Goal: Task Accomplishment & Management: Complete application form

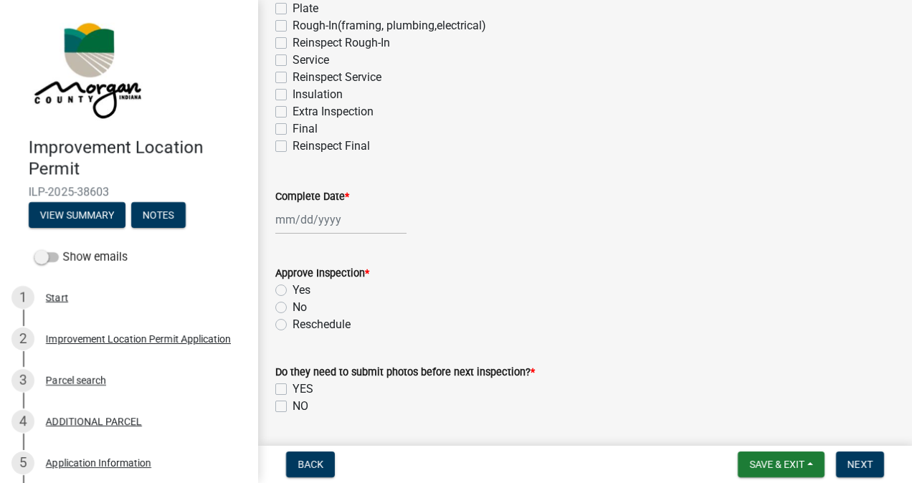
scroll to position [279, 0]
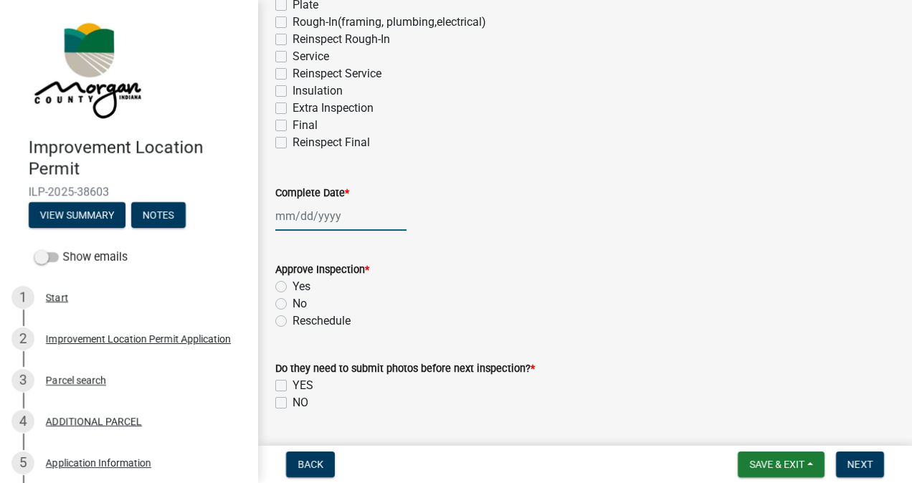
click at [348, 219] on div at bounding box center [340, 215] width 131 height 29
type input "[DATE]"
click at [292, 286] on label "Yes" at bounding box center [301, 286] width 18 height 17
click at [292, 286] on input "Yes" at bounding box center [296, 282] width 9 height 9
radio input "true"
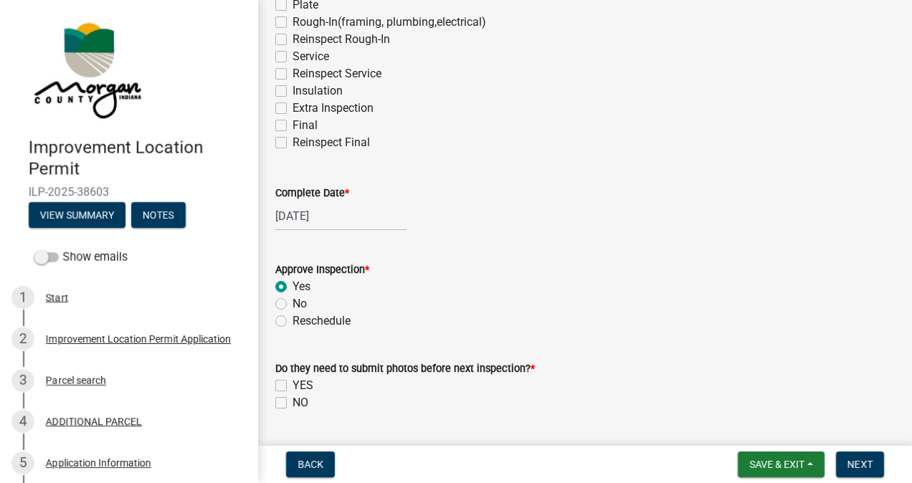
click at [292, 402] on label "NO" at bounding box center [300, 402] width 16 height 17
click at [292, 402] on input "NO" at bounding box center [296, 398] width 9 height 9
checkbox input "true"
checkbox input "false"
checkbox input "true"
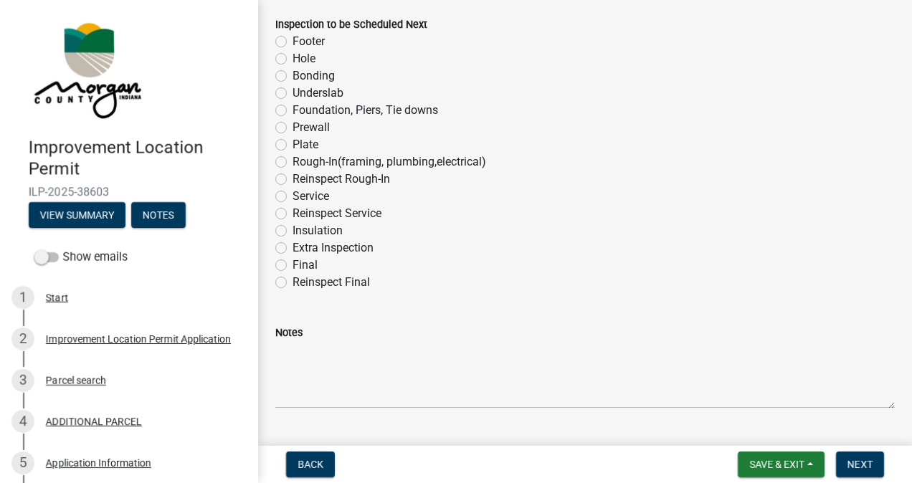
scroll to position [927, 0]
click at [292, 76] on label "Bonding" at bounding box center [313, 75] width 42 height 17
click at [292, 76] on input "Bonding" at bounding box center [296, 71] width 9 height 9
radio input "true"
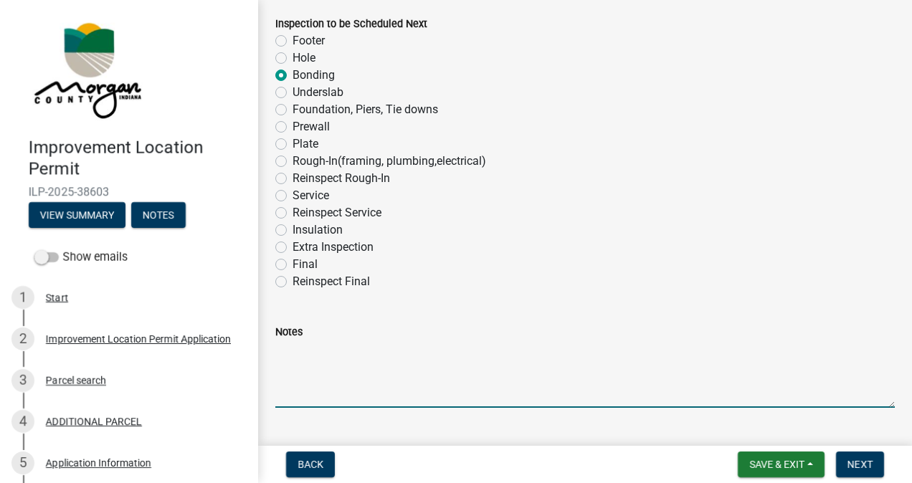
click at [366, 354] on textarea "Notes" at bounding box center [584, 373] width 619 height 67
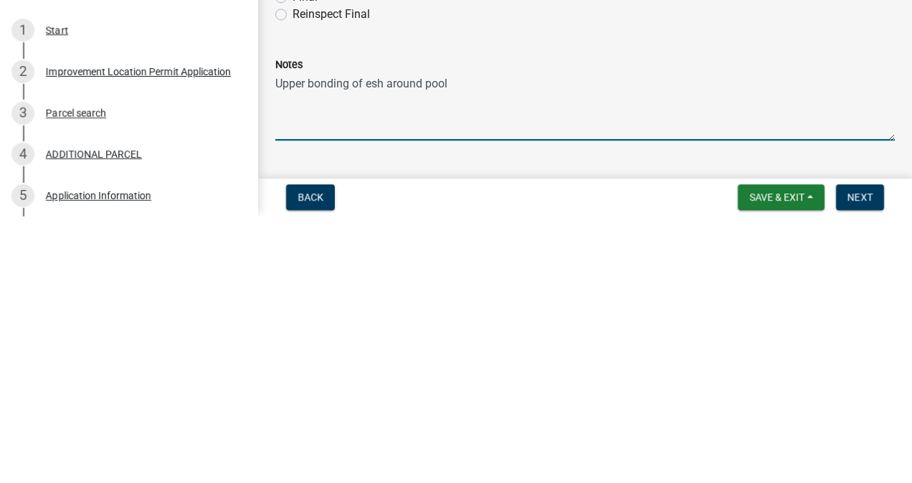
click at [372, 353] on textarea "Upper bonding of esh around pool" at bounding box center [584, 373] width 619 height 67
click at [513, 352] on textarea "Upper bonding of mesh around pool" at bounding box center [584, 373] width 619 height 67
type textarea "Upper bonding of mesh around pool is next inspection."
click at [849, 466] on span "Next" at bounding box center [859, 464] width 25 height 11
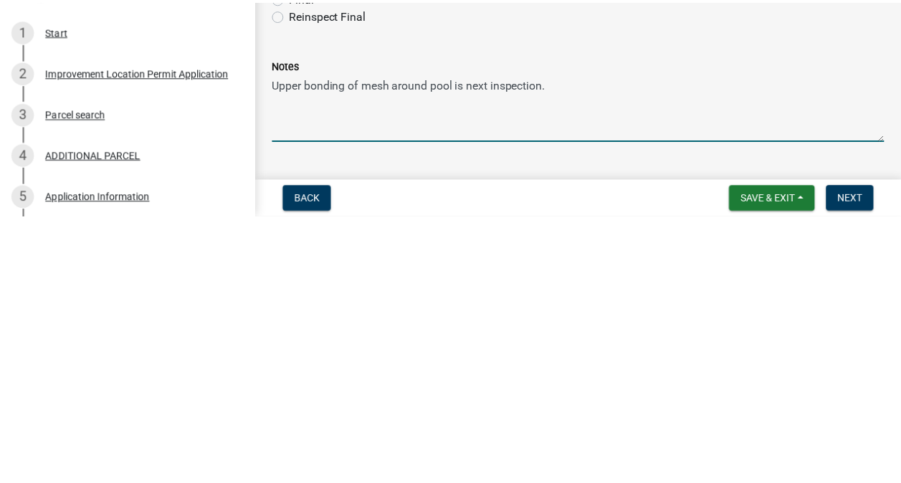
scroll to position [0, 0]
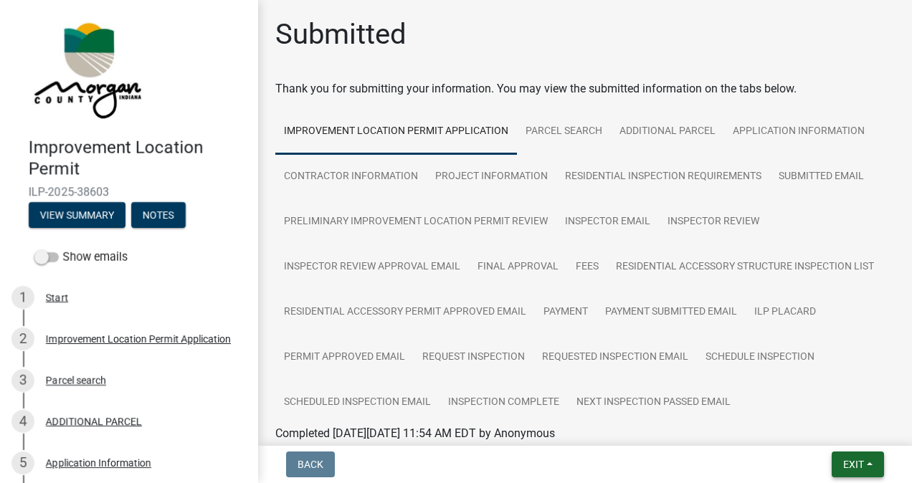
click at [853, 459] on span "Exit" at bounding box center [853, 464] width 21 height 11
click at [825, 433] on button "Save & Exit" at bounding box center [827, 427] width 115 height 34
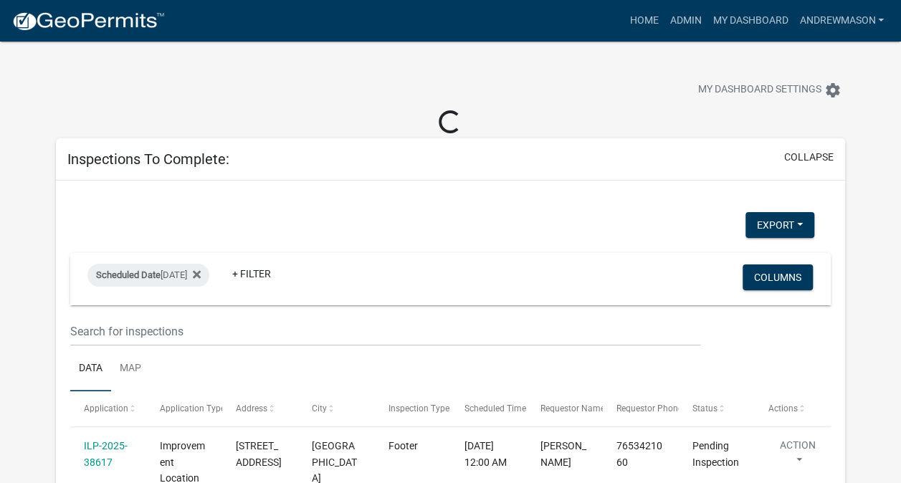
select select "3: 100"
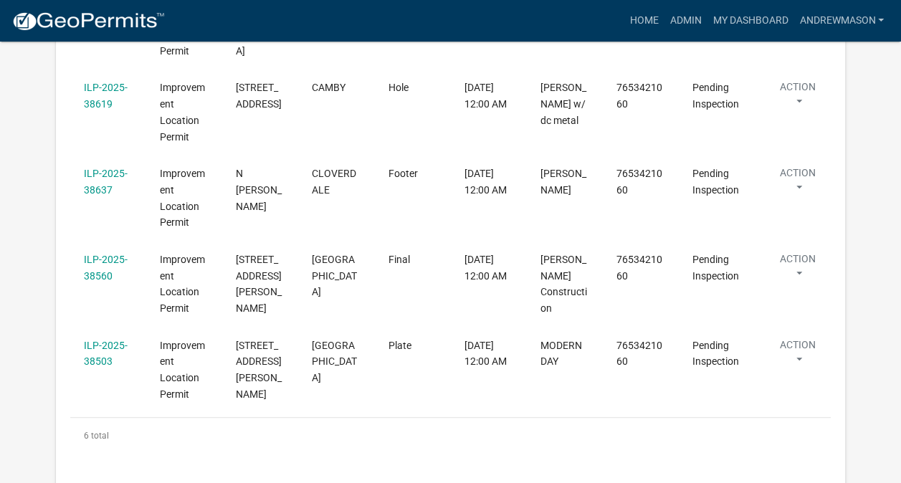
scroll to position [507, 0]
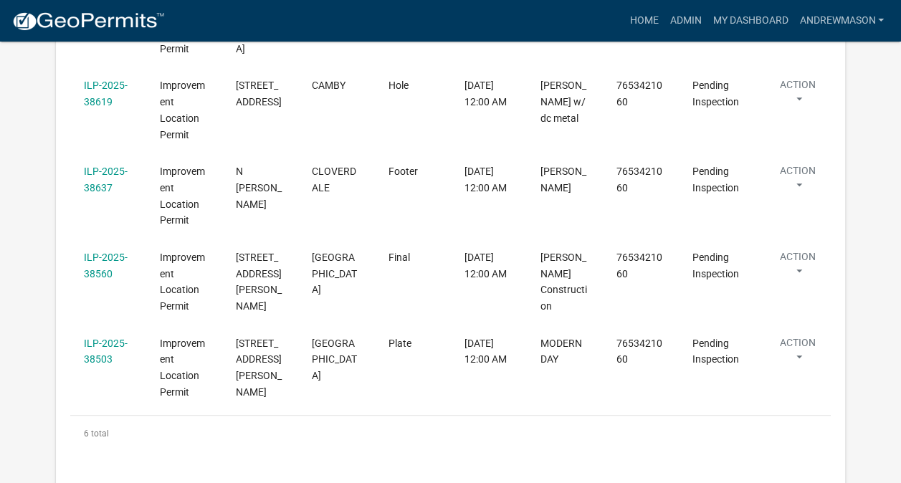
click at [99, 270] on link "ILP-2025-38560" at bounding box center [106, 266] width 44 height 28
